Goal: Transaction & Acquisition: Download file/media

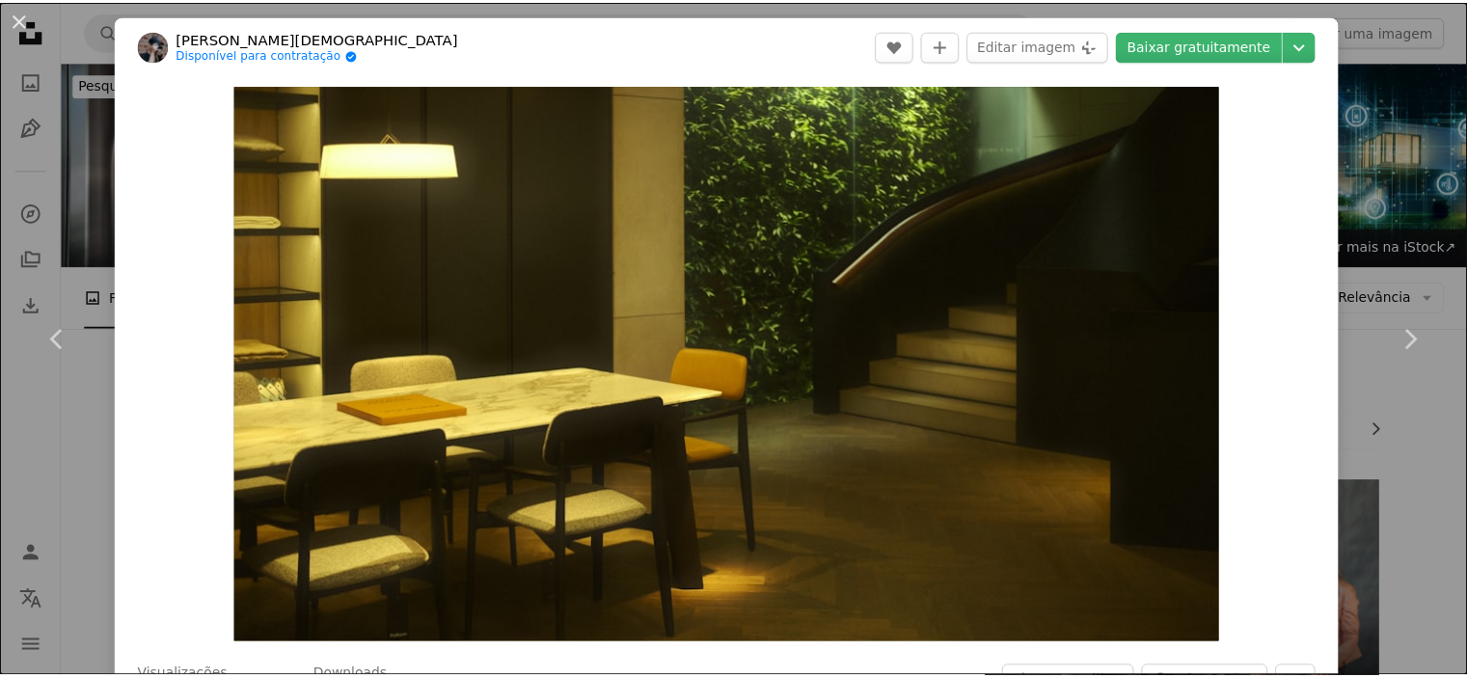
scroll to position [2148, 0]
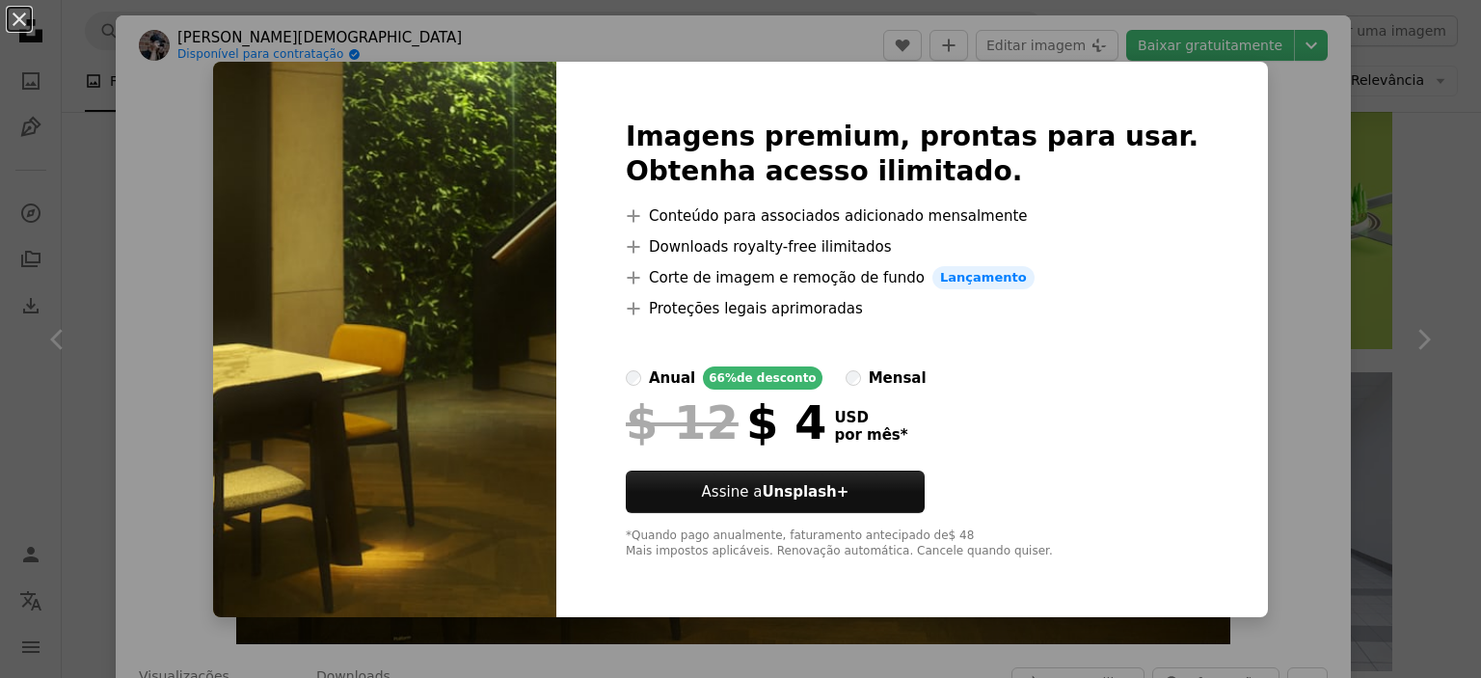
click at [1304, 234] on div "An X shape Imagens premium, prontas para usar. Obtenha acesso ilimitado. A plus…" at bounding box center [740, 339] width 1481 height 678
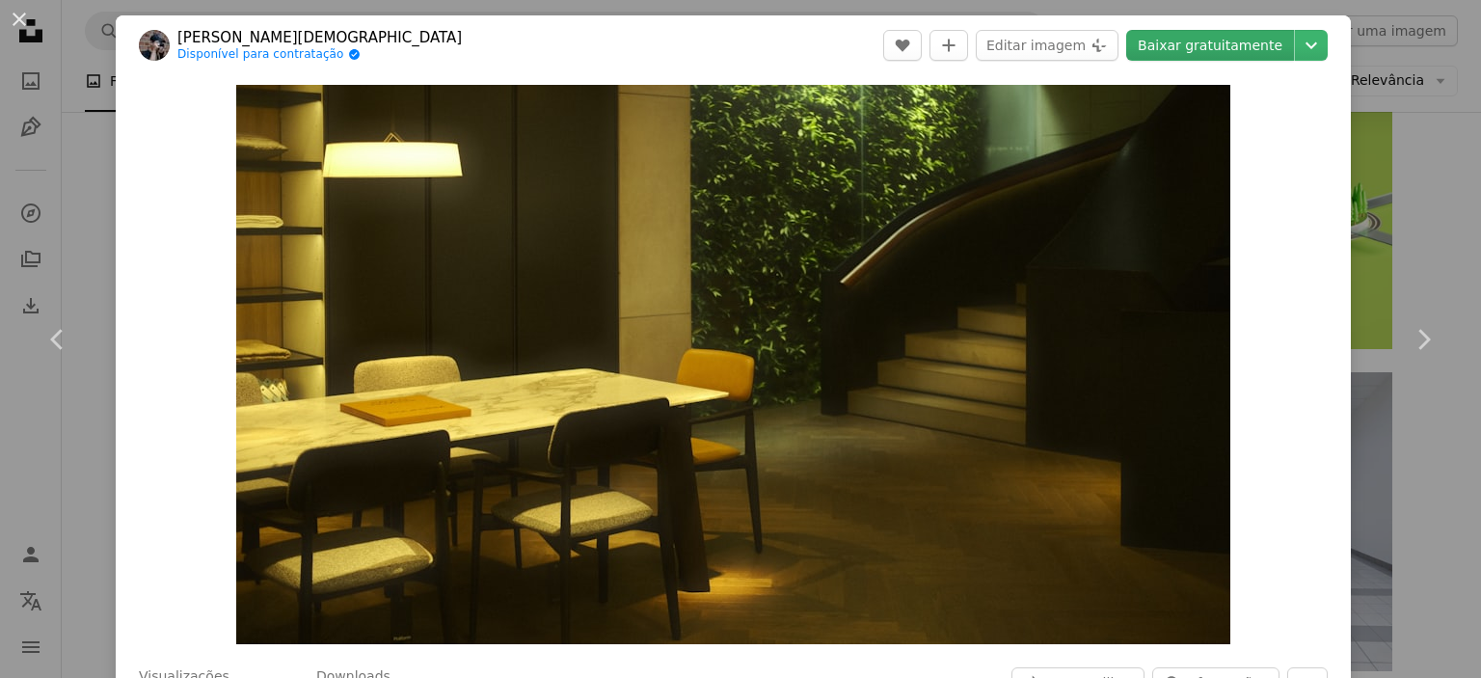
click at [1257, 38] on link "Baixar gratuitamente" at bounding box center [1210, 45] width 168 height 31
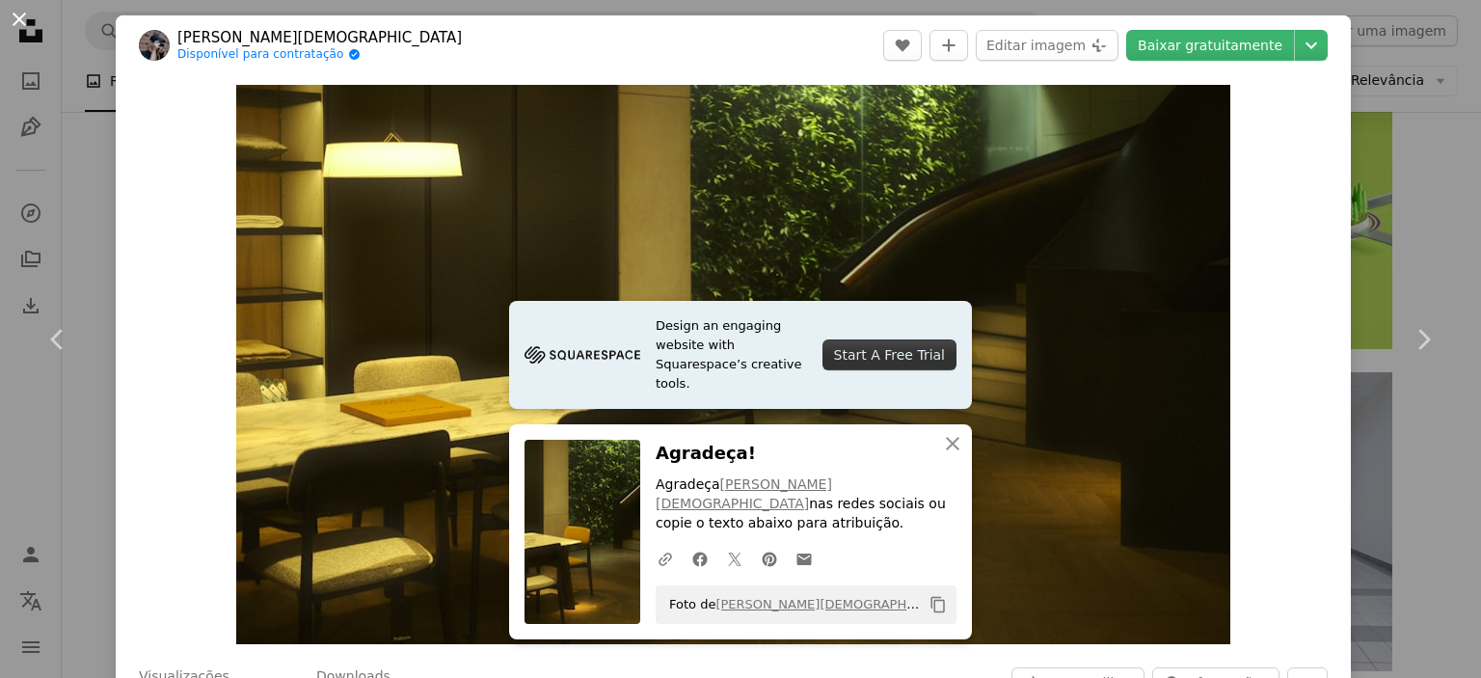
click at [13, 22] on button "An X shape" at bounding box center [19, 19] width 23 height 23
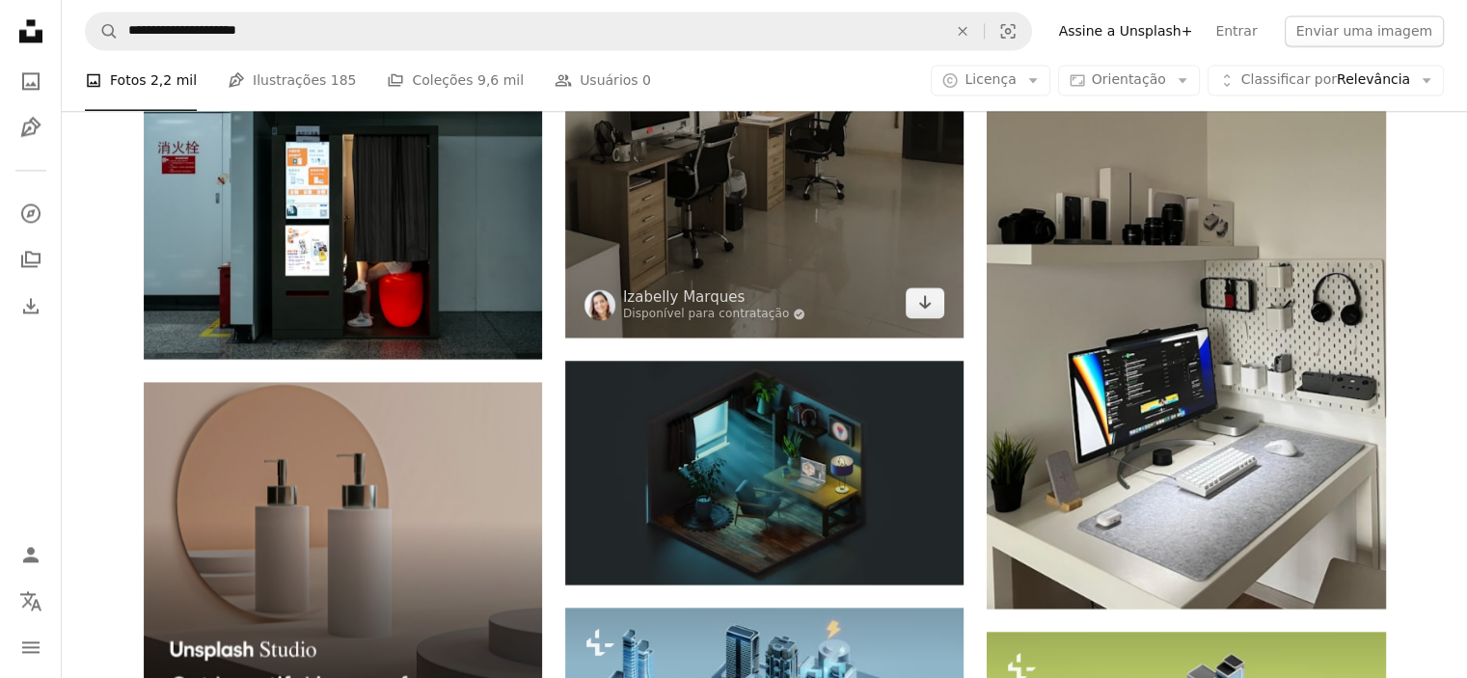
scroll to position [3402, 0]
